Goal: Check status: Check status

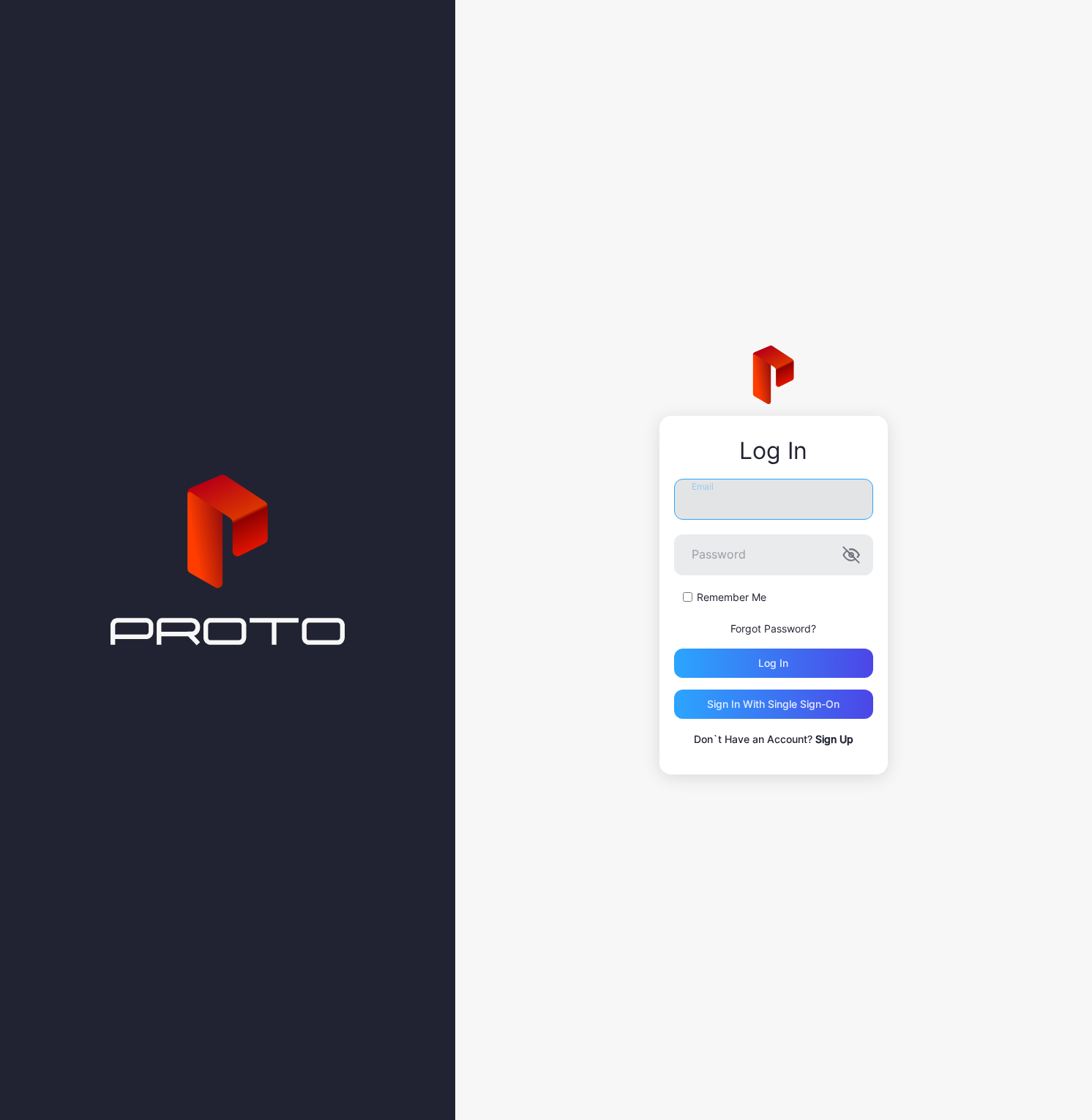
click at [798, 507] on input "Email" at bounding box center [774, 499] width 199 height 41
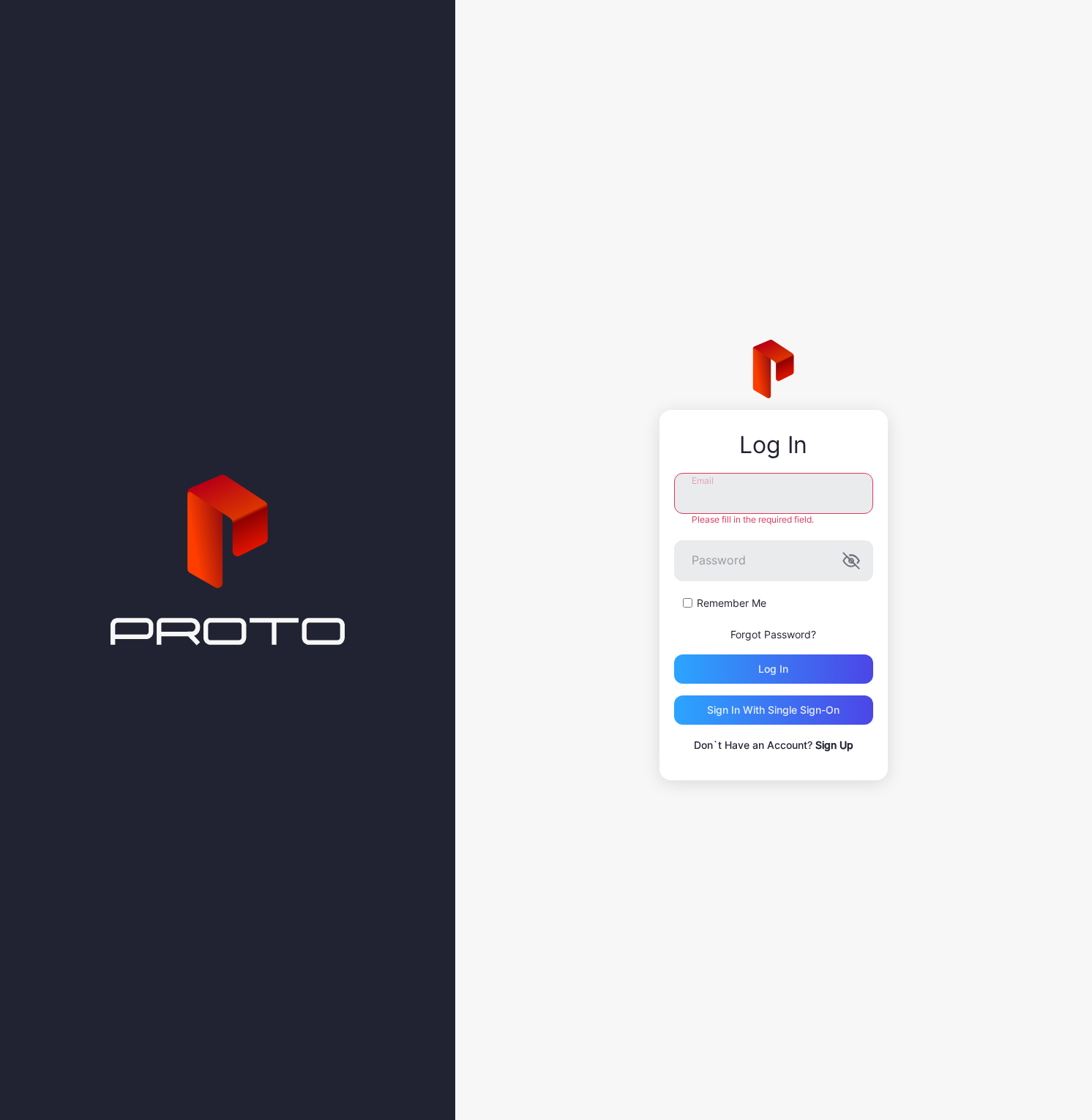
type input "**********"
click at [746, 676] on div "Log in" at bounding box center [774, 669] width 199 height 29
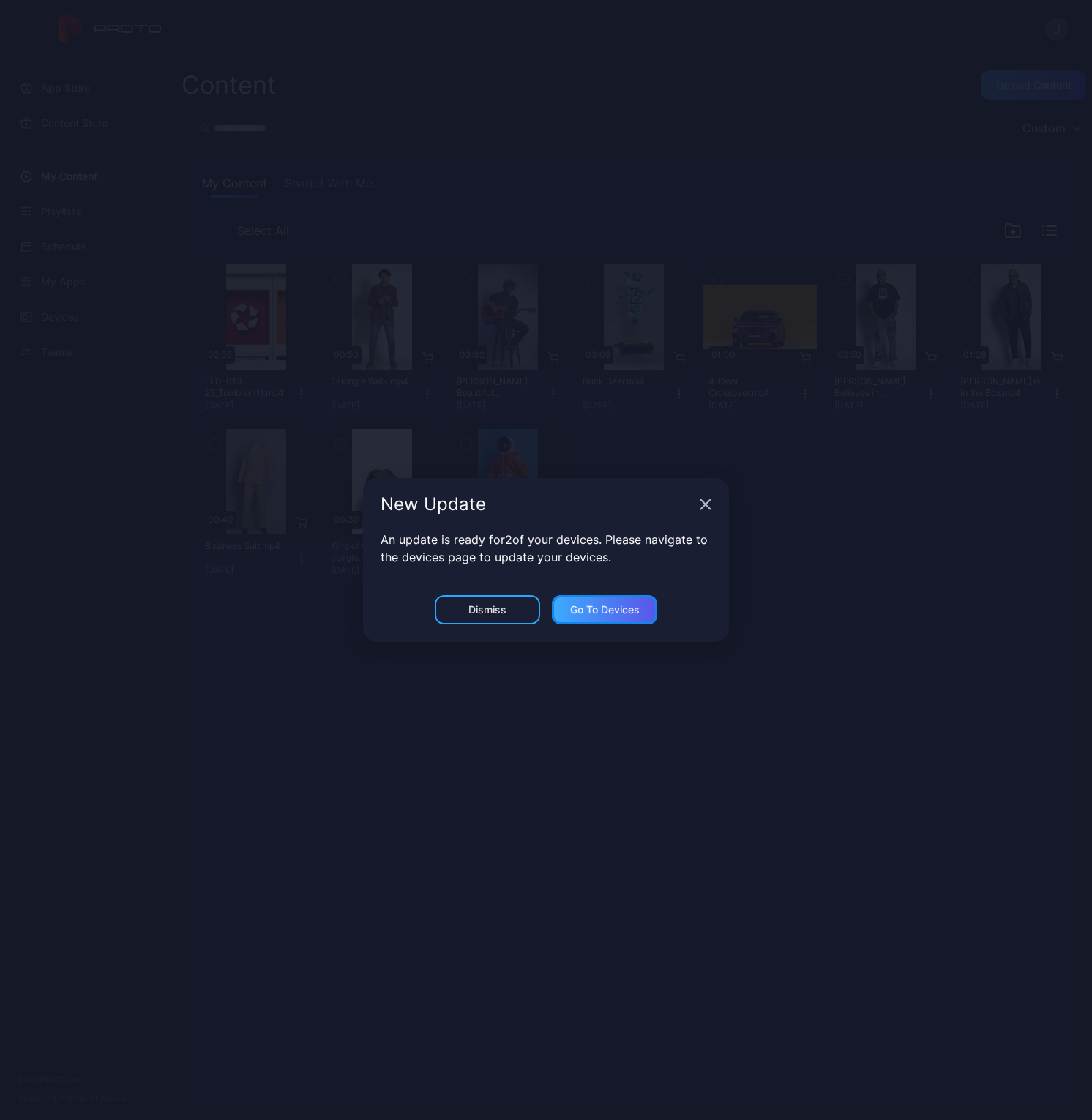
click at [640, 610] on div "Go to devices" at bounding box center [605, 610] width 105 height 29
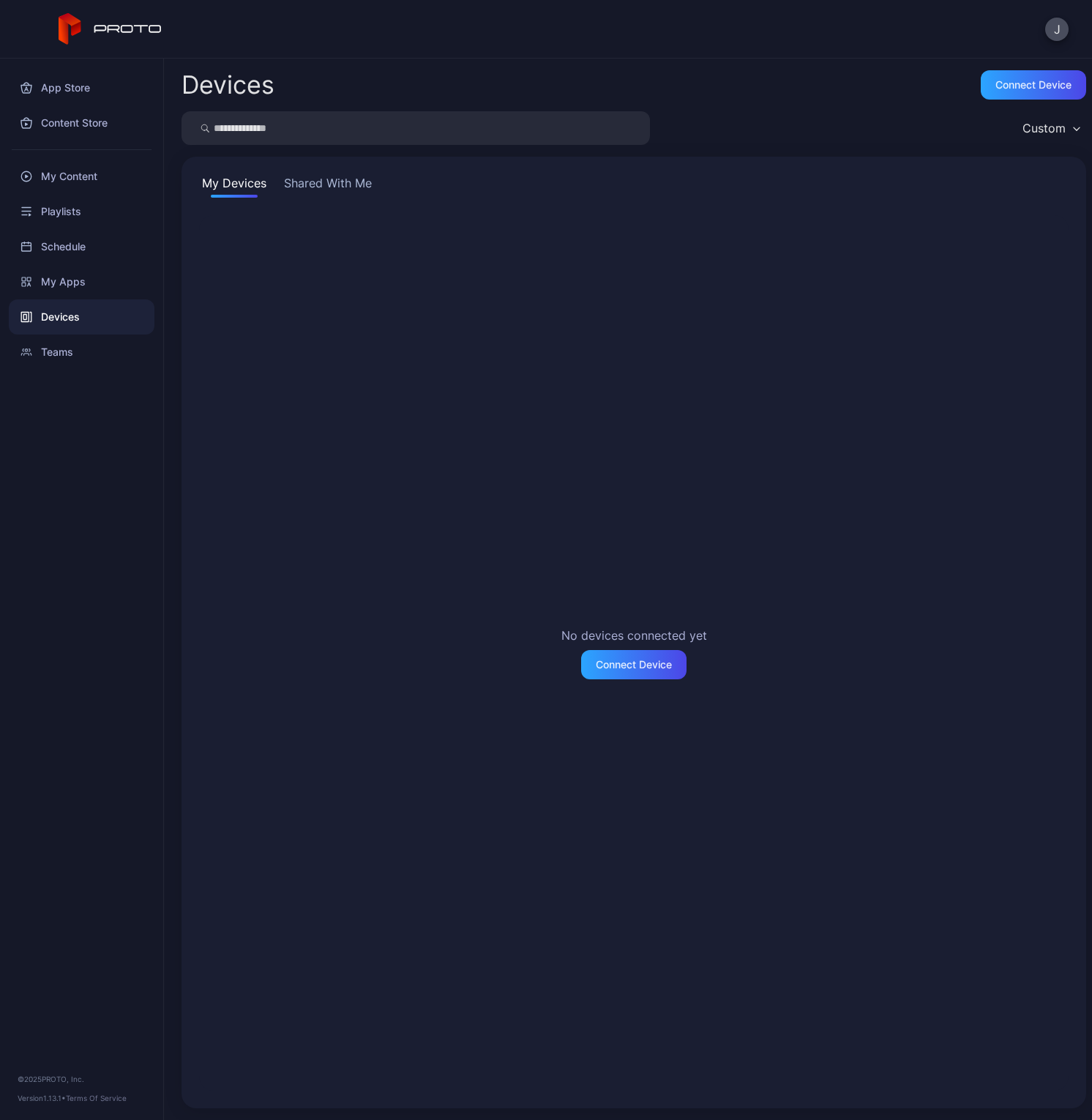
click at [330, 181] on button "Shared With Me" at bounding box center [327, 186] width 94 height 24
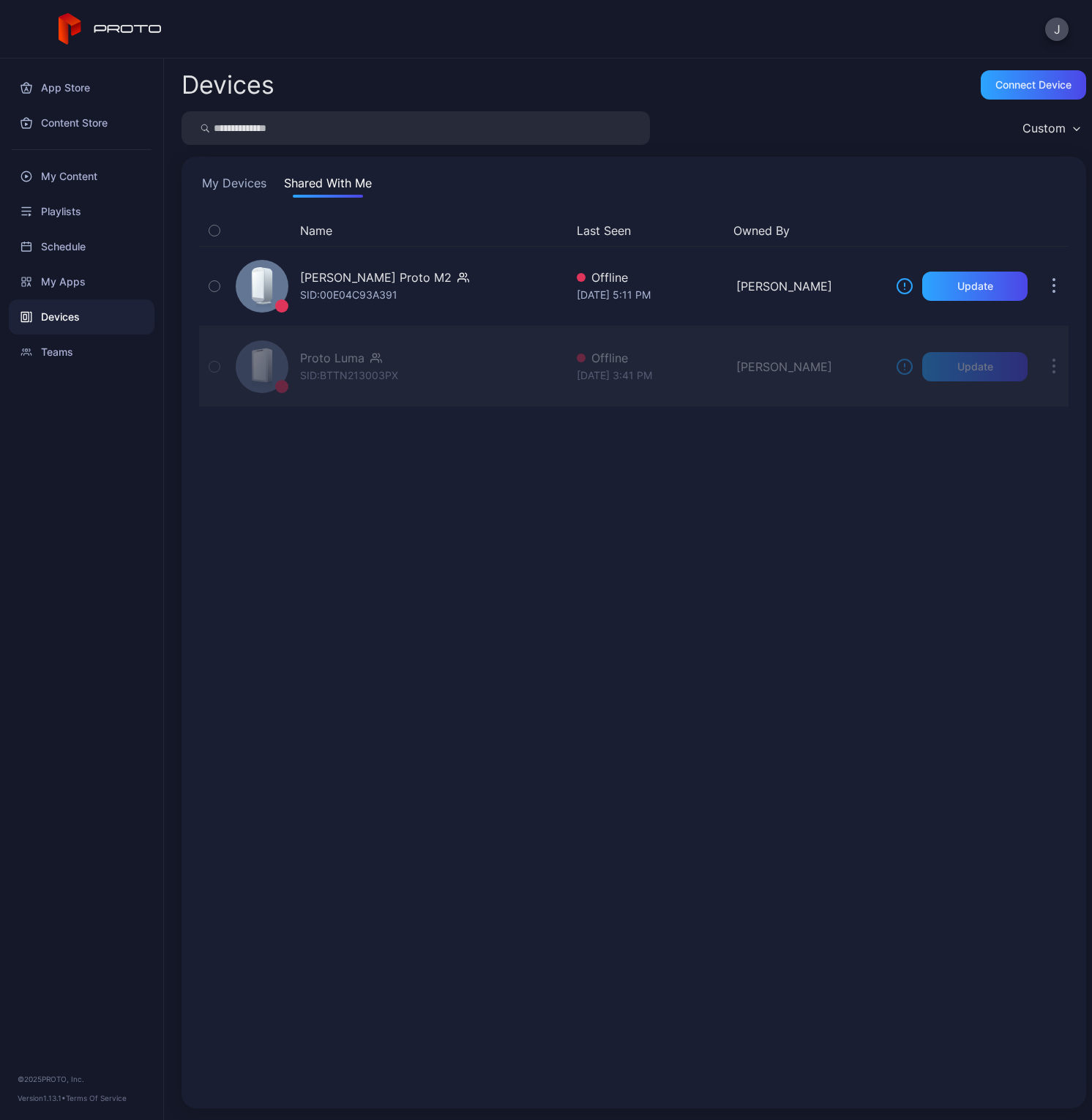
drag, startPoint x: 345, startPoint y: 366, endPoint x: 276, endPoint y: 370, distance: 69.1
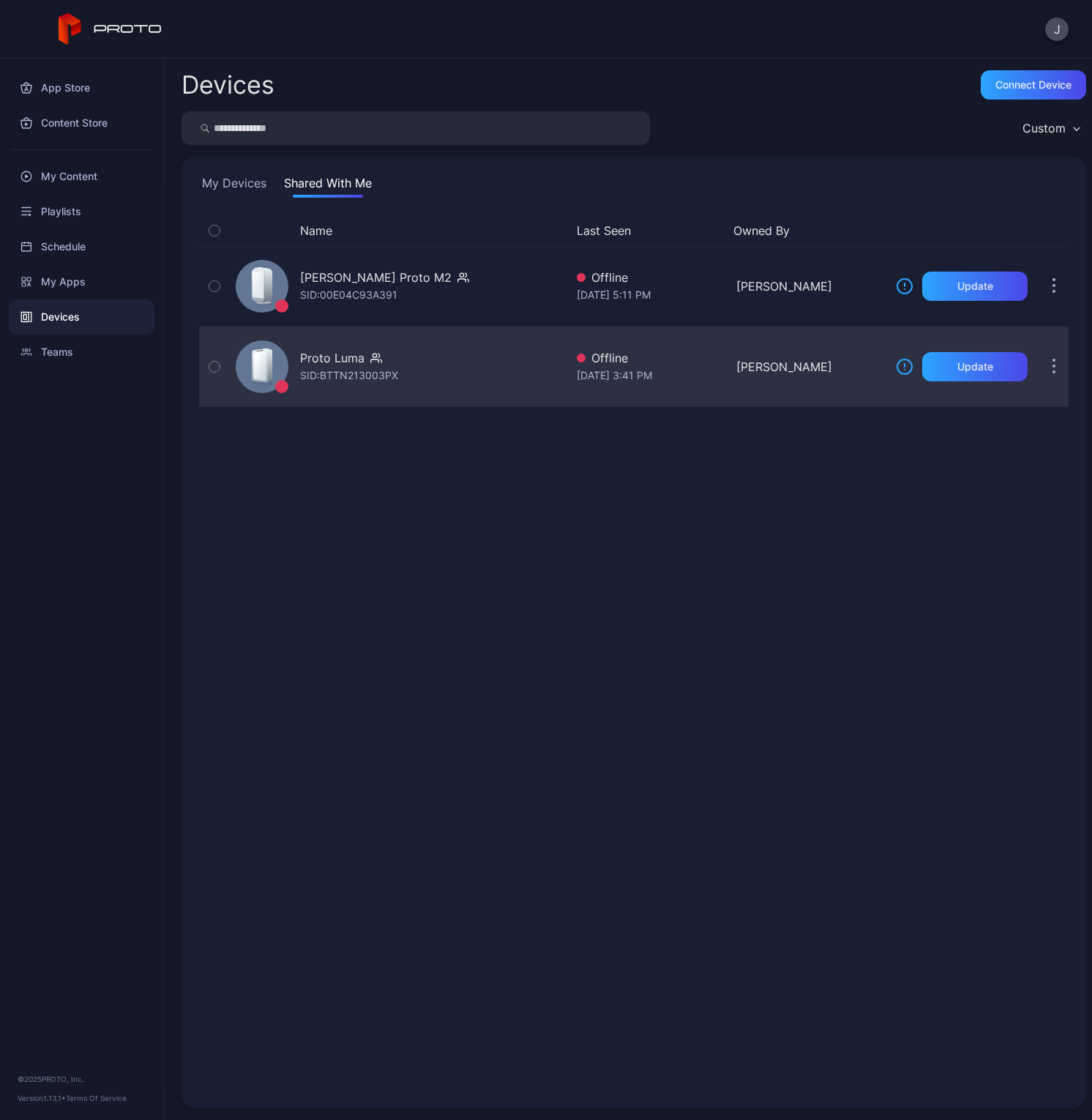
click at [325, 368] on div "SID: BTTN213003PX" at bounding box center [349, 375] width 98 height 17
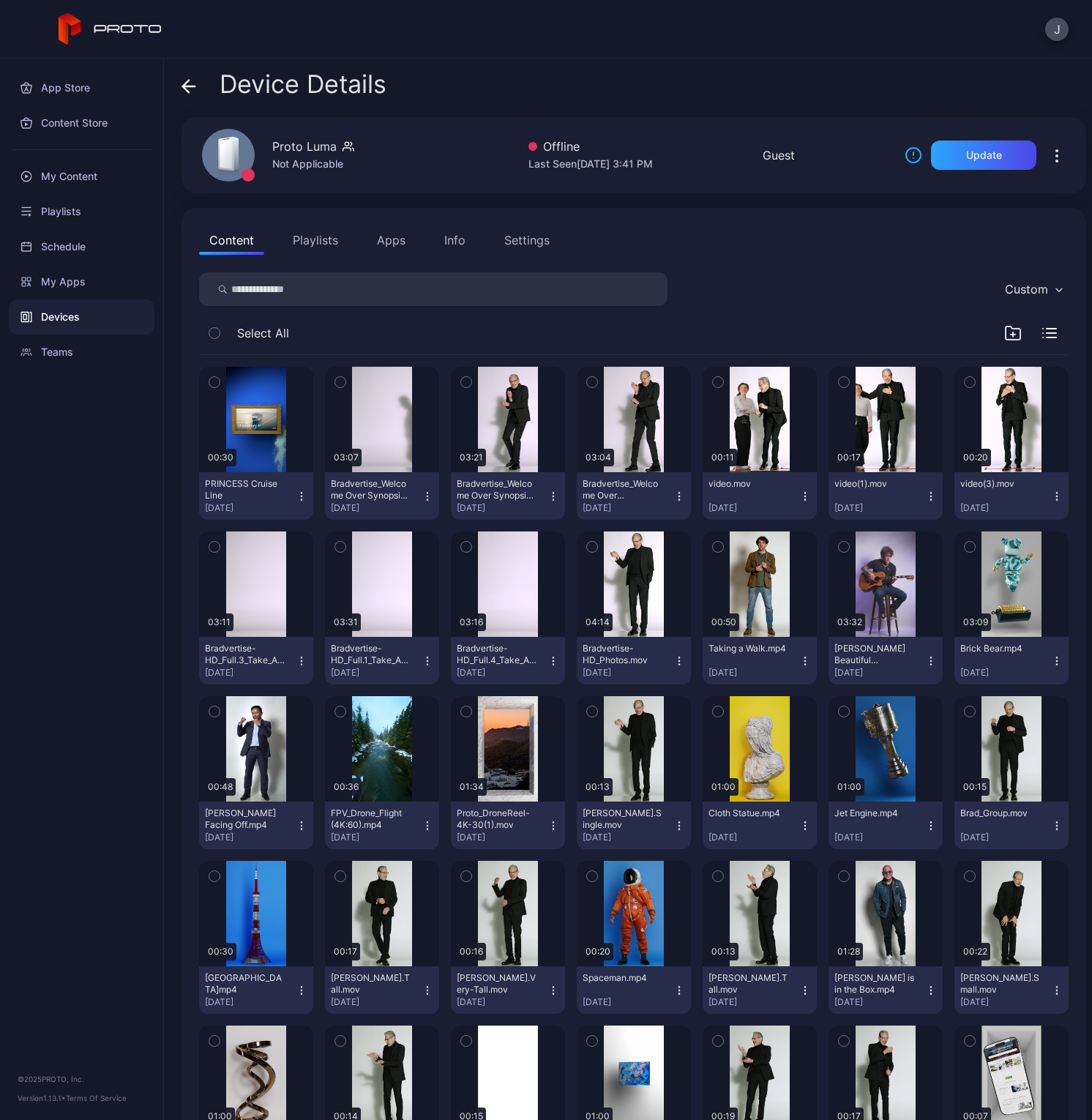
click at [393, 241] on button "Apps" at bounding box center [391, 240] width 49 height 29
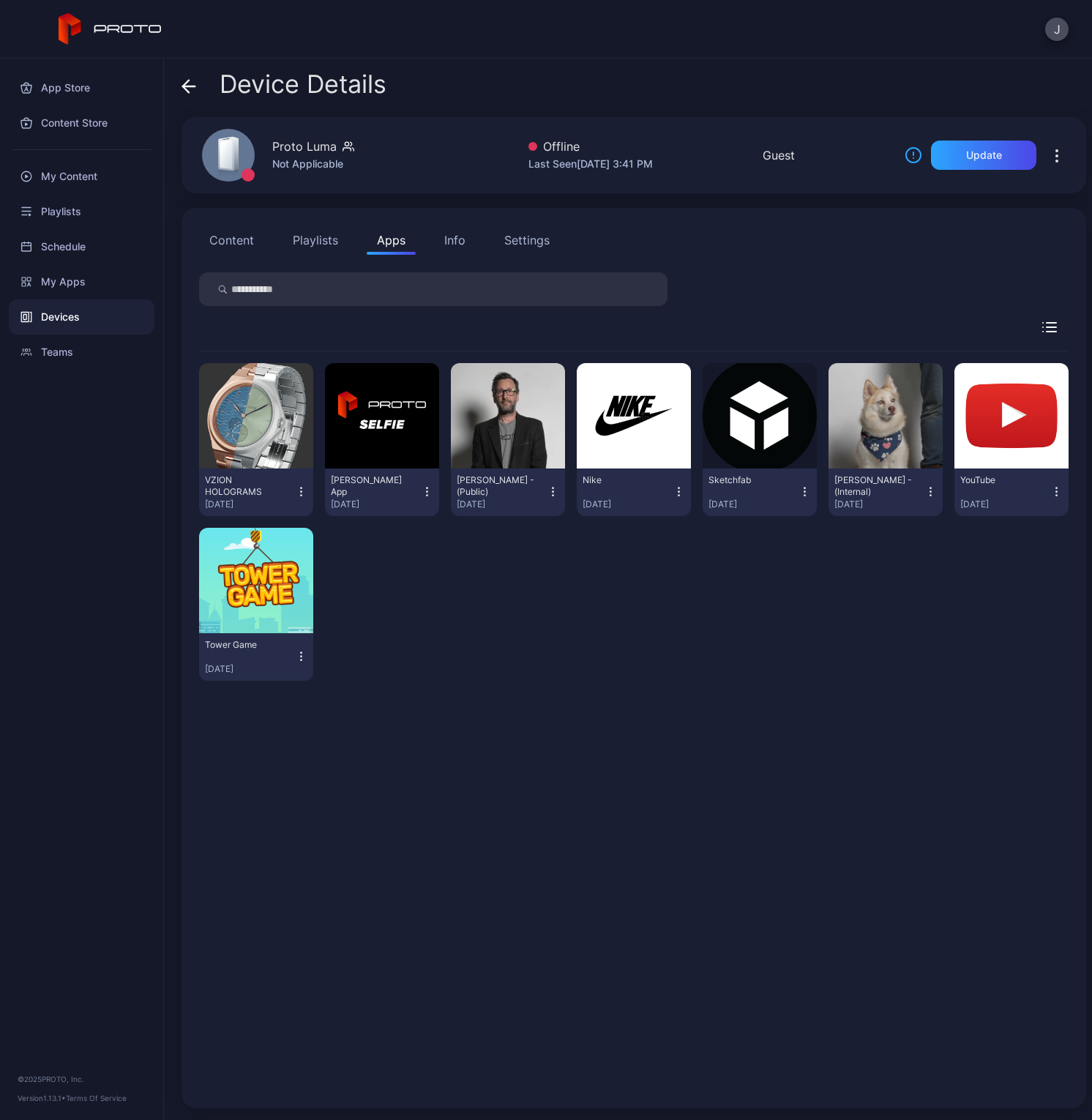
click at [553, 495] on icon "button" at bounding box center [553, 495] width 1 height 1
click at [659, 615] on div "VZION HOLOGRAMS [DATE] [PERSON_NAME] App [DATE] [PERSON_NAME] Persona - (Public…" at bounding box center [634, 521] width 870 height 341
click at [426, 491] on icon "button" at bounding box center [427, 492] width 13 height 15
click at [651, 636] on div "VZION HOLOGRAMS [DATE] [PERSON_NAME] App [DATE] [PERSON_NAME] Persona - (Public…" at bounding box center [634, 521] width 870 height 341
